Goal: Transaction & Acquisition: Purchase product/service

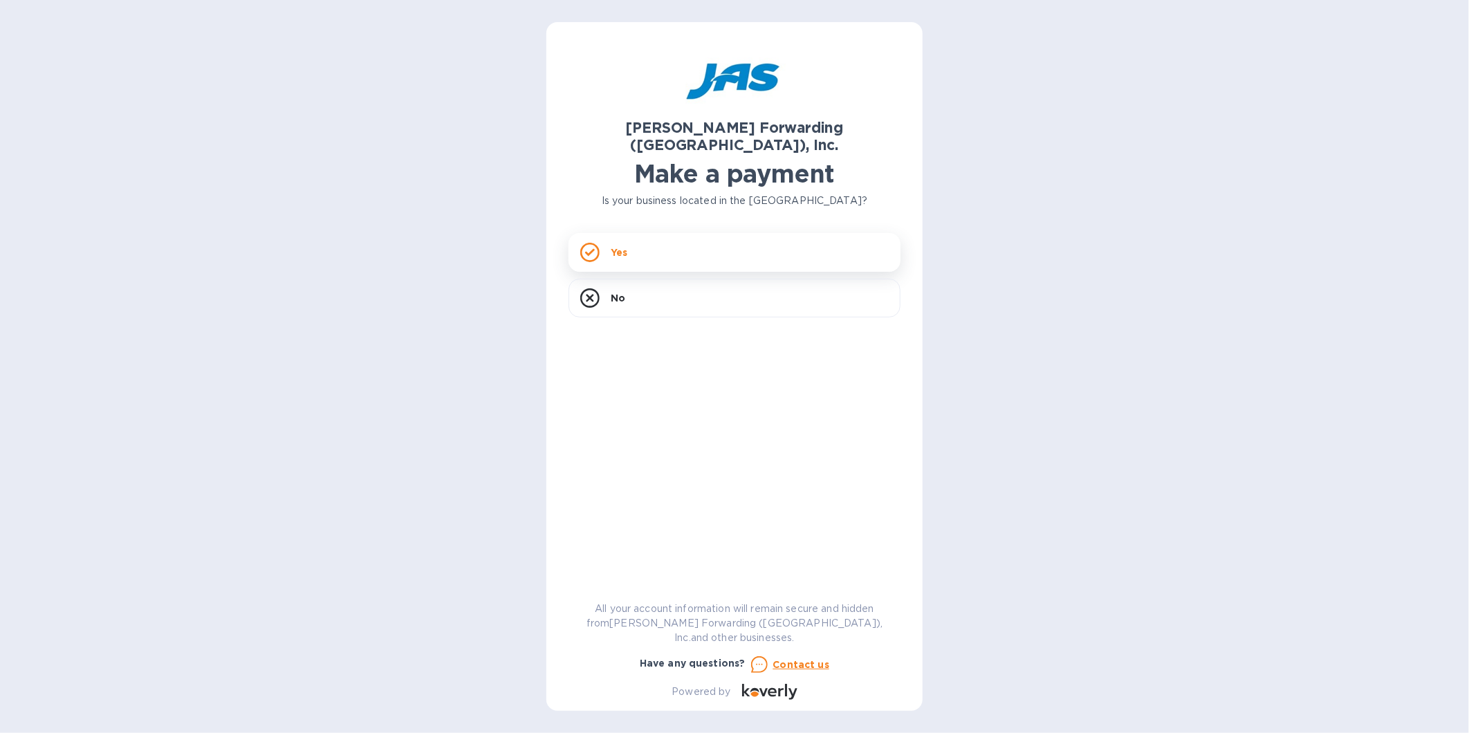
click at [685, 233] on div "Yes" at bounding box center [734, 252] width 332 height 39
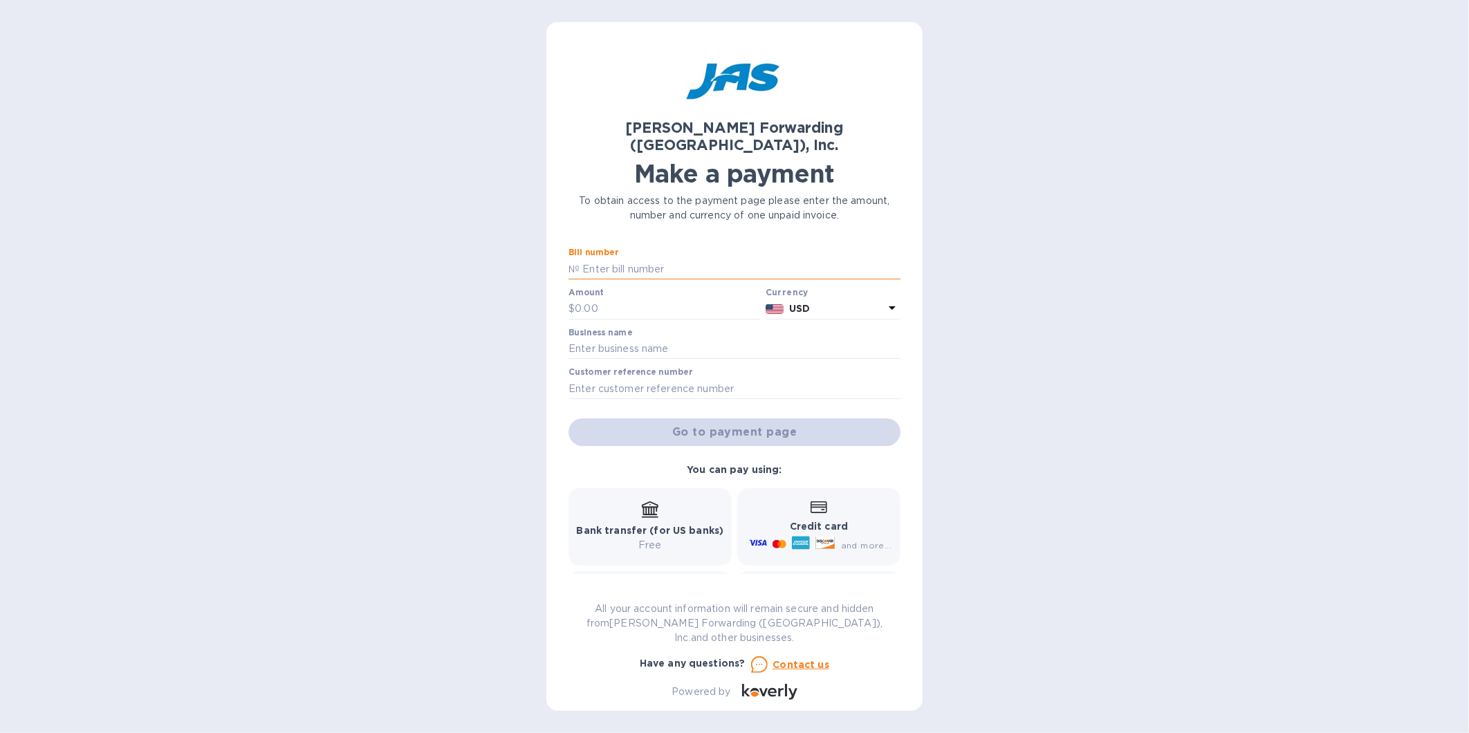
click at [680, 259] on input "text" at bounding box center [739, 269] width 321 height 21
type input "bna503320041"
type input "600"
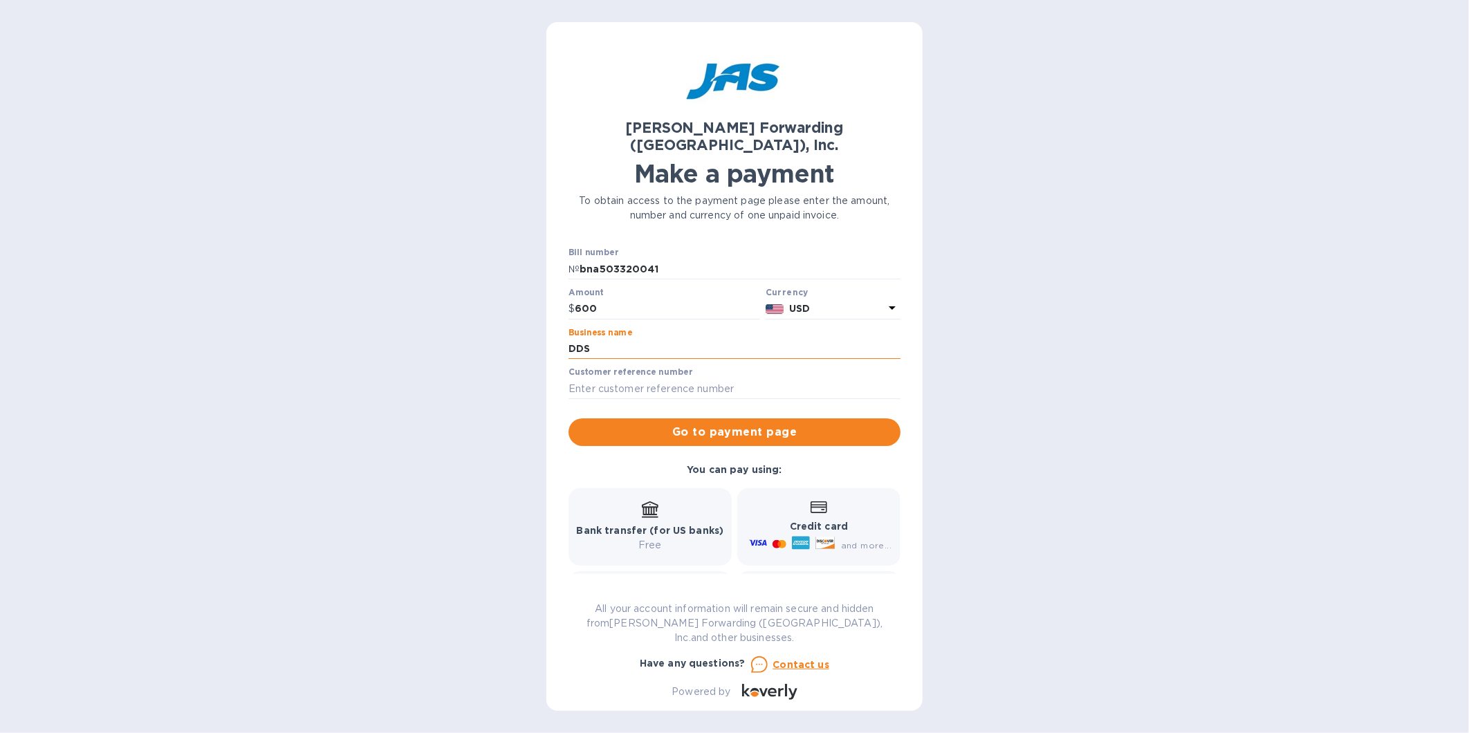
type input "DDS Cisaplast USA LLC"
click at [689, 424] on span "Go to payment page" at bounding box center [734, 432] width 310 height 17
